Goal: Obtain resource: Download file/media

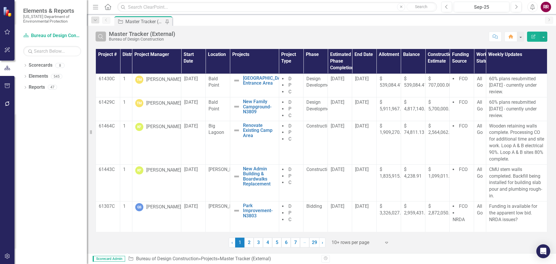
click at [101, 35] on icon "Search" at bounding box center [101, 36] width 6 height 5
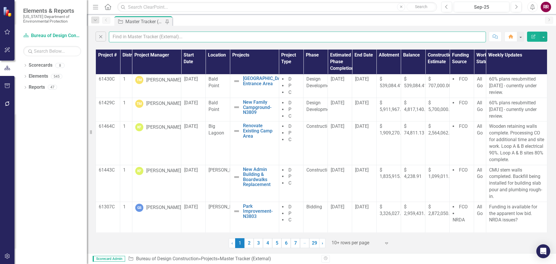
click at [128, 35] on input "text" at bounding box center [297, 37] width 377 height 11
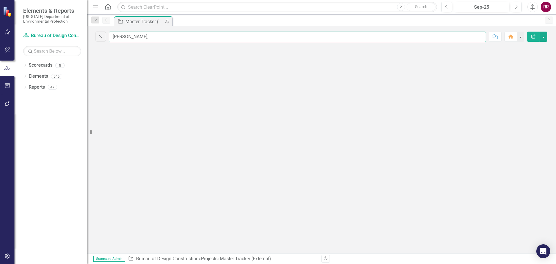
click at [144, 38] on input "frank;" at bounding box center [297, 37] width 377 height 11
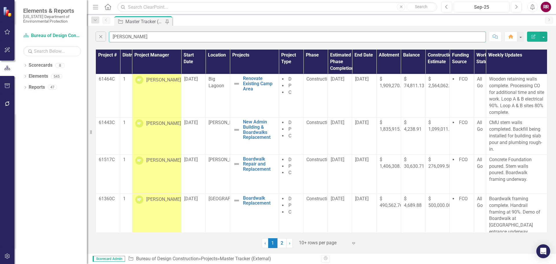
type input "franklin"
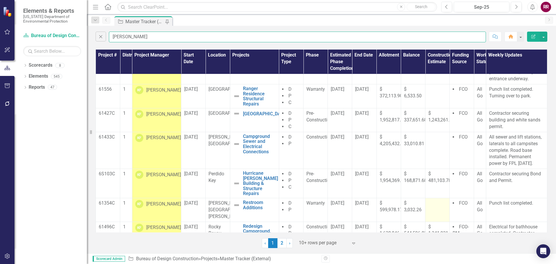
scroll to position [155, 0]
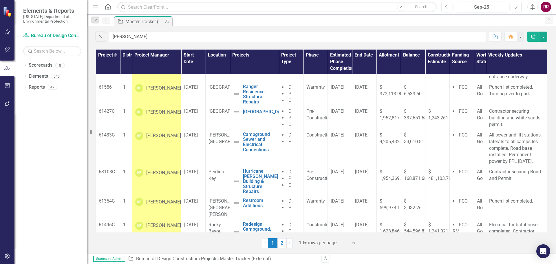
drag, startPoint x: 284, startPoint y: 241, endPoint x: 25, endPoint y: 217, distance: 260.6
click at [284, 241] on link "2" at bounding box center [281, 243] width 9 height 10
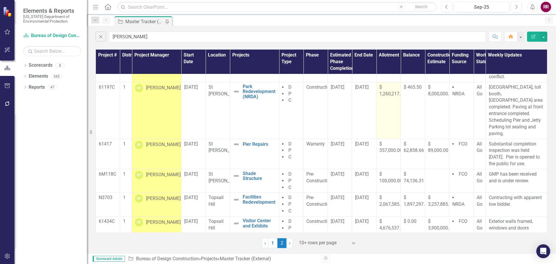
scroll to position [43, 0]
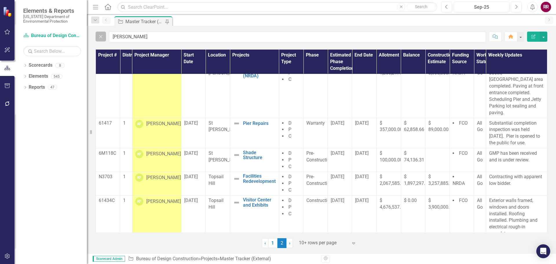
click at [100, 40] on button "Close" at bounding box center [101, 37] width 10 height 10
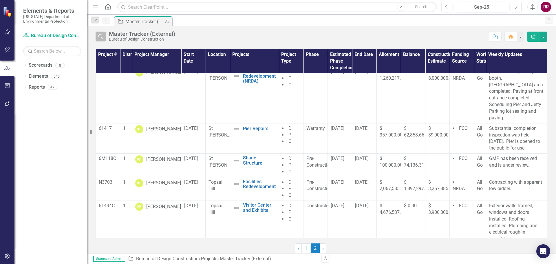
click at [103, 39] on button "Search" at bounding box center [101, 37] width 10 height 10
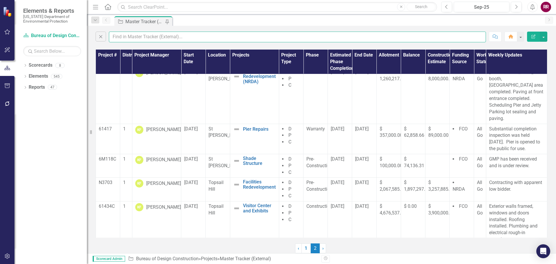
click at [132, 36] on input "text" at bounding box center [297, 37] width 377 height 11
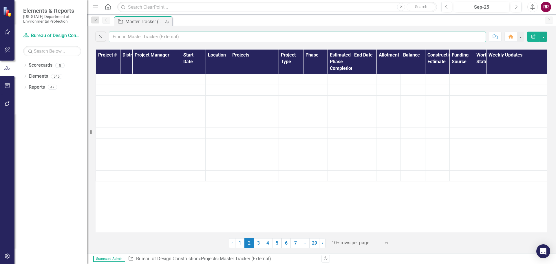
scroll to position [0, 0]
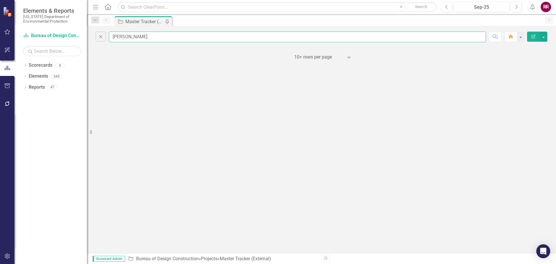
drag, startPoint x: 140, startPoint y: 37, endPoint x: 95, endPoint y: 37, distance: 45.2
click at [95, 37] on div "Close gebhardt Comment Home Edit Report" at bounding box center [321, 35] width 469 height 19
type input "jasper"
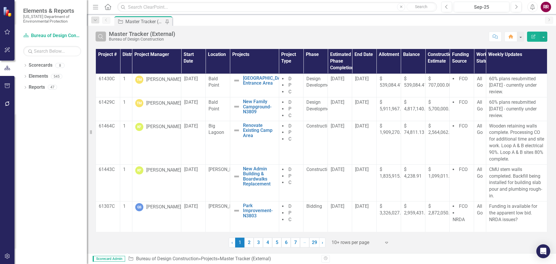
click at [101, 37] on icon "Search" at bounding box center [101, 36] width 6 height 5
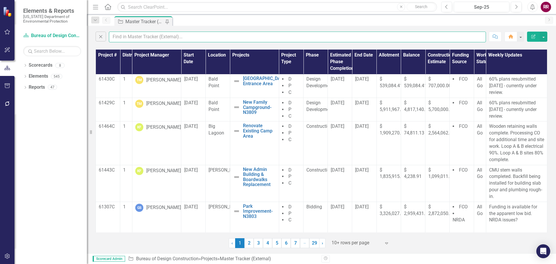
click at [125, 37] on input "text" at bounding box center [297, 37] width 377 height 11
type input "[PERSON_NAME]"
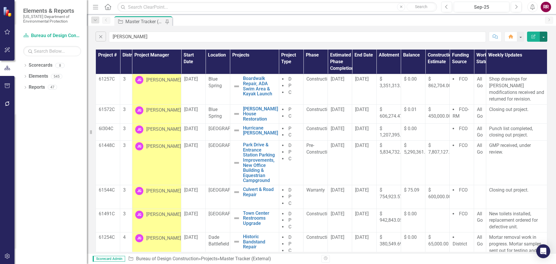
click at [546, 39] on button "button" at bounding box center [544, 37] width 8 height 10
click at [528, 59] on link "PDF Export to PDF" at bounding box center [524, 59] width 46 height 11
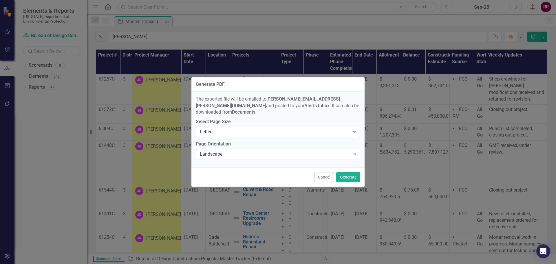
click at [355, 129] on icon "Expand" at bounding box center [355, 131] width 6 height 5
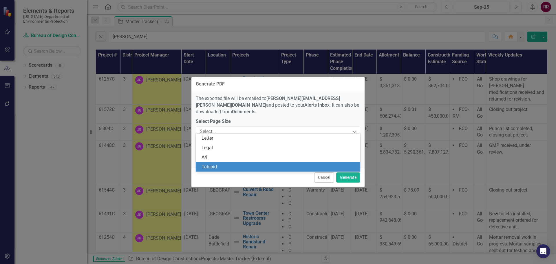
click at [311, 162] on div "Tabloid" at bounding box center [278, 167] width 164 height 10
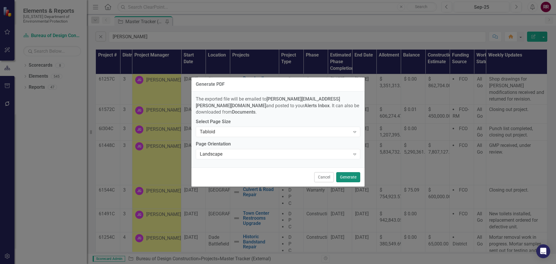
click at [354, 172] on button "Generate" at bounding box center [348, 177] width 24 height 10
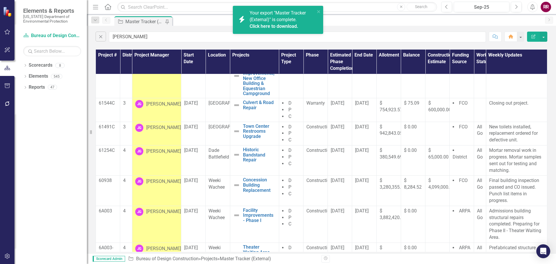
scroll to position [100, 0]
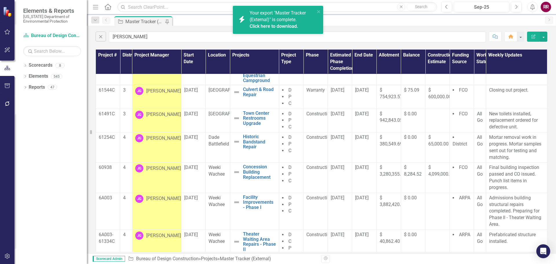
click at [287, 25] on link "Click here to download." at bounding box center [274, 26] width 49 height 6
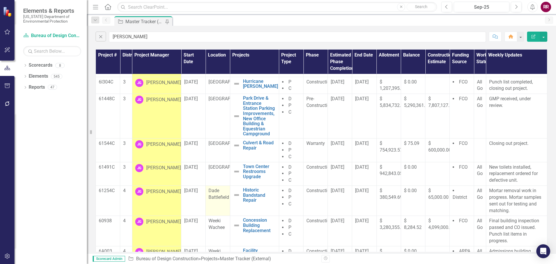
scroll to position [0, 0]
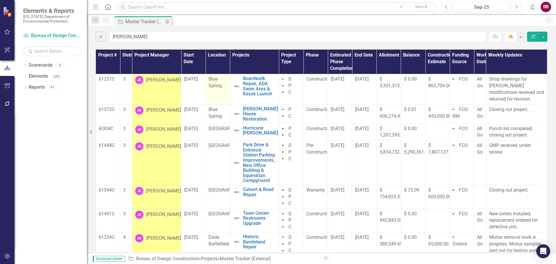
click at [219, 94] on td "Blue Spring" at bounding box center [218, 89] width 24 height 30
click at [221, 111] on div "Blue Spring" at bounding box center [218, 112] width 18 height 13
click at [219, 129] on div "[GEOGRAPHIC_DATA]" at bounding box center [218, 128] width 18 height 7
click at [220, 148] on span "[GEOGRAPHIC_DATA]" at bounding box center [231, 145] width 44 height 6
click at [221, 189] on div "[GEOGRAPHIC_DATA]" at bounding box center [218, 190] width 18 height 7
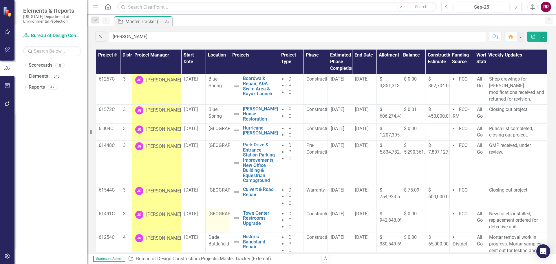
click at [220, 216] on span "[GEOGRAPHIC_DATA]" at bounding box center [231, 214] width 44 height 6
click at [222, 245] on div "Dade Battlefield" at bounding box center [218, 240] width 18 height 13
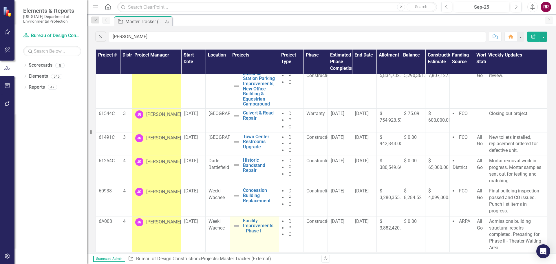
scroll to position [87, 0]
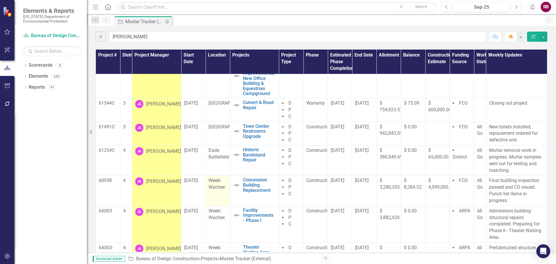
click at [222, 189] on td "Weeki Wachee" at bounding box center [218, 190] width 24 height 30
click at [222, 212] on div "Weeki Wachee" at bounding box center [218, 214] width 18 height 13
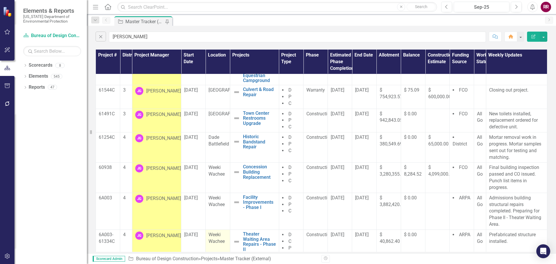
click at [217, 232] on span "Weeki Wachee" at bounding box center [217, 238] width 16 height 12
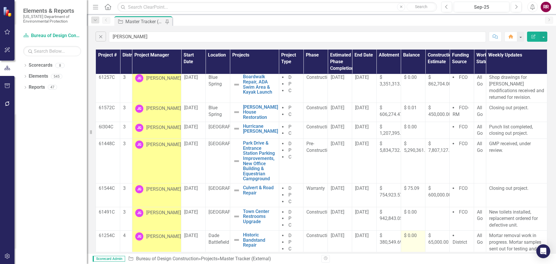
scroll to position [0, 0]
